Goal: Information Seeking & Learning: Learn about a topic

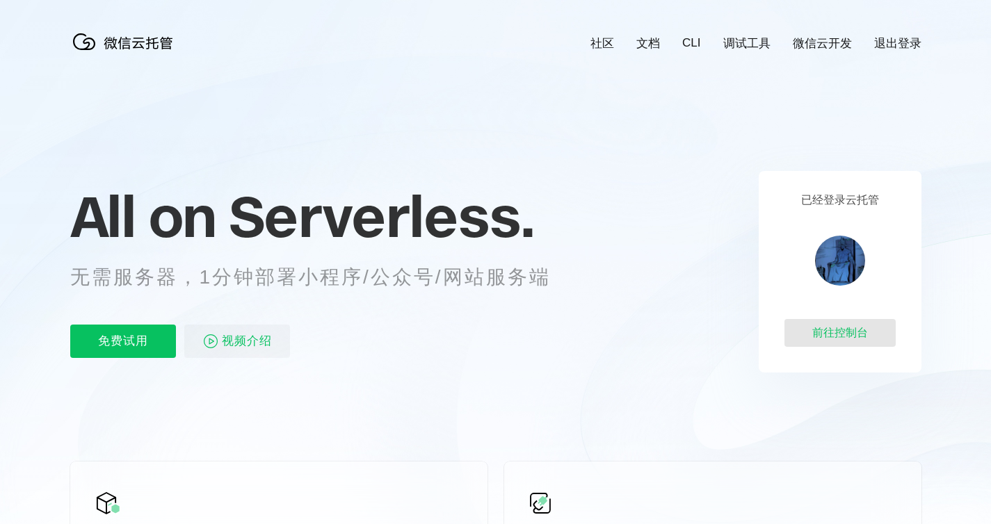
scroll to position [0, 2473]
click at [850, 330] on div "前往控制台" at bounding box center [839, 333] width 111 height 28
click at [604, 42] on link "社区" at bounding box center [602, 43] width 24 height 16
click at [644, 44] on link "文档" at bounding box center [648, 43] width 24 height 16
click at [694, 42] on link "CLI" at bounding box center [691, 43] width 18 height 14
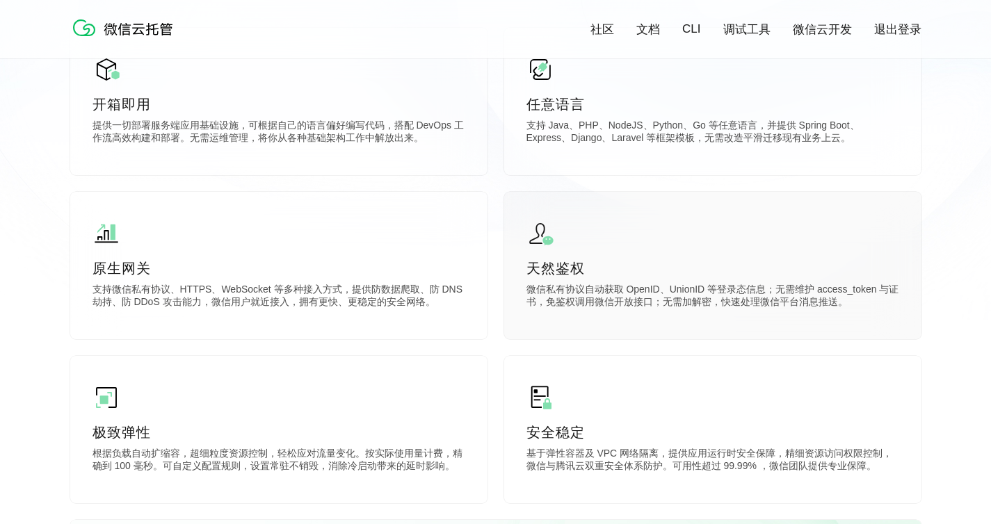
scroll to position [440, 0]
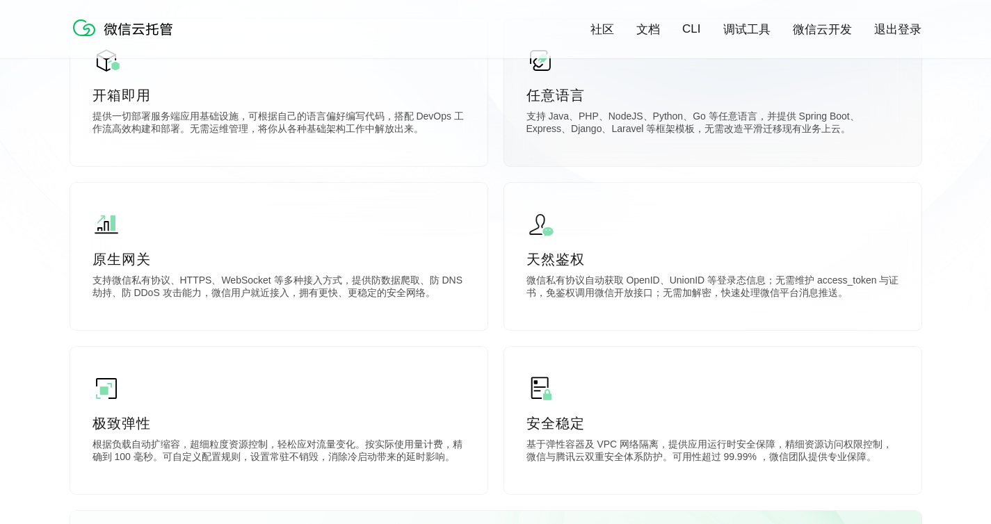
click at [829, 124] on p "支持 Java、PHP、NodeJS、Python、Go 等任意语言，并提供 Spring Boot、Express、Django、Laravel 等框架模板…" at bounding box center [712, 125] width 373 height 28
click at [681, 101] on p "任意语言" at bounding box center [712, 95] width 373 height 19
click at [665, 106] on div "任意语言 支持 Java、PHP、NodeJS、Python、Go 等任意语言，并提供 Spring Boot、Express、Django、Laravel …" at bounding box center [712, 92] width 417 height 147
